Goal: Transaction & Acquisition: Purchase product/service

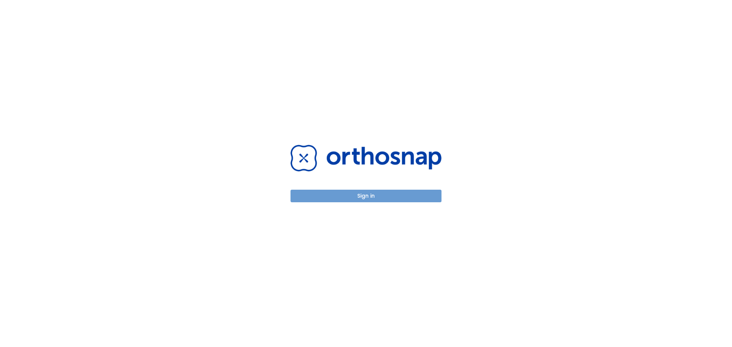
click at [365, 198] on button "Sign in" at bounding box center [366, 196] width 151 height 13
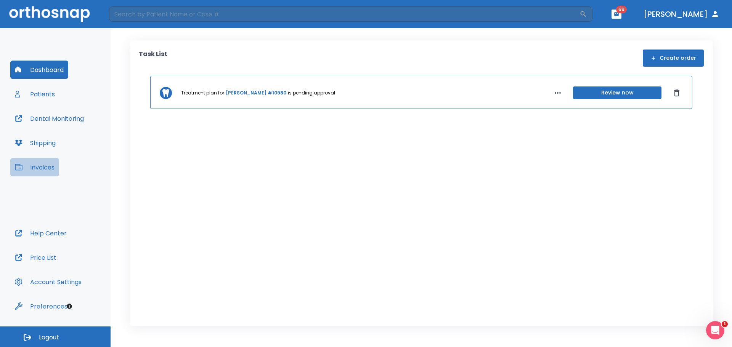
click at [51, 168] on button "Invoices" at bounding box center [34, 167] width 49 height 18
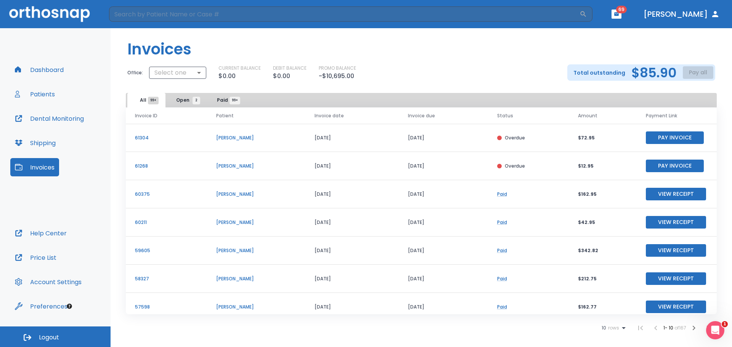
click at [699, 74] on div "Total outstanding $85.90 Pay all" at bounding box center [641, 72] width 148 height 16
click at [715, 327] on icon "Open Intercom Messenger" at bounding box center [714, 329] width 13 height 13
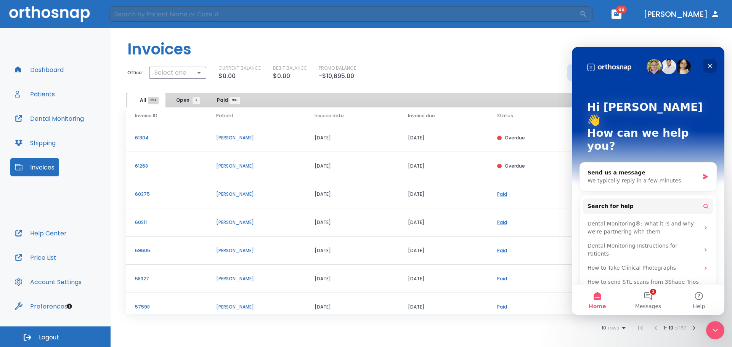
click at [708, 64] on icon "Close" at bounding box center [710, 66] width 4 height 4
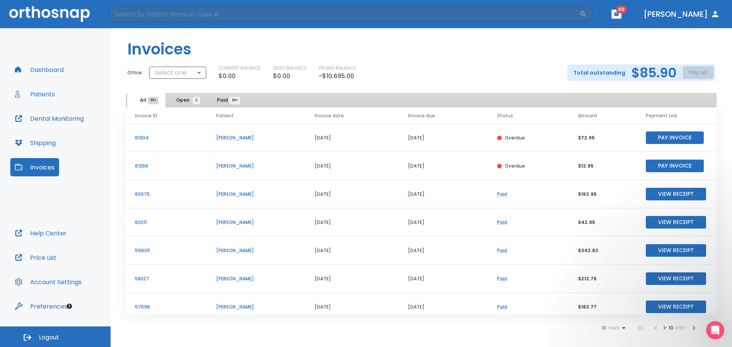
click at [627, 10] on span "69" at bounding box center [621, 10] width 11 height 8
click at [619, 15] on icon "button" at bounding box center [616, 13] width 5 height 3
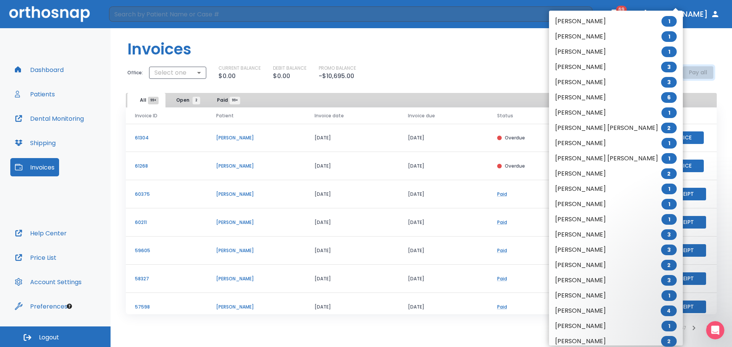
click at [663, 10] on div at bounding box center [366, 173] width 732 height 347
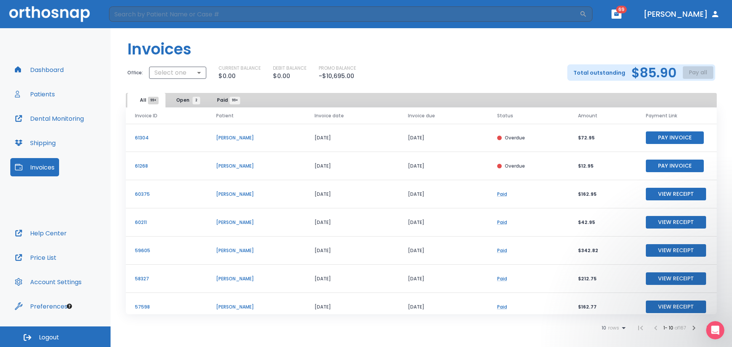
click at [664, 167] on button "Pay Invoice" at bounding box center [675, 166] width 58 height 13
click at [668, 135] on button "Pay Invoice" at bounding box center [675, 138] width 58 height 13
click at [665, 164] on button "Pay Invoice" at bounding box center [675, 166] width 58 height 13
